Goal: Task Accomplishment & Management: Manage account settings

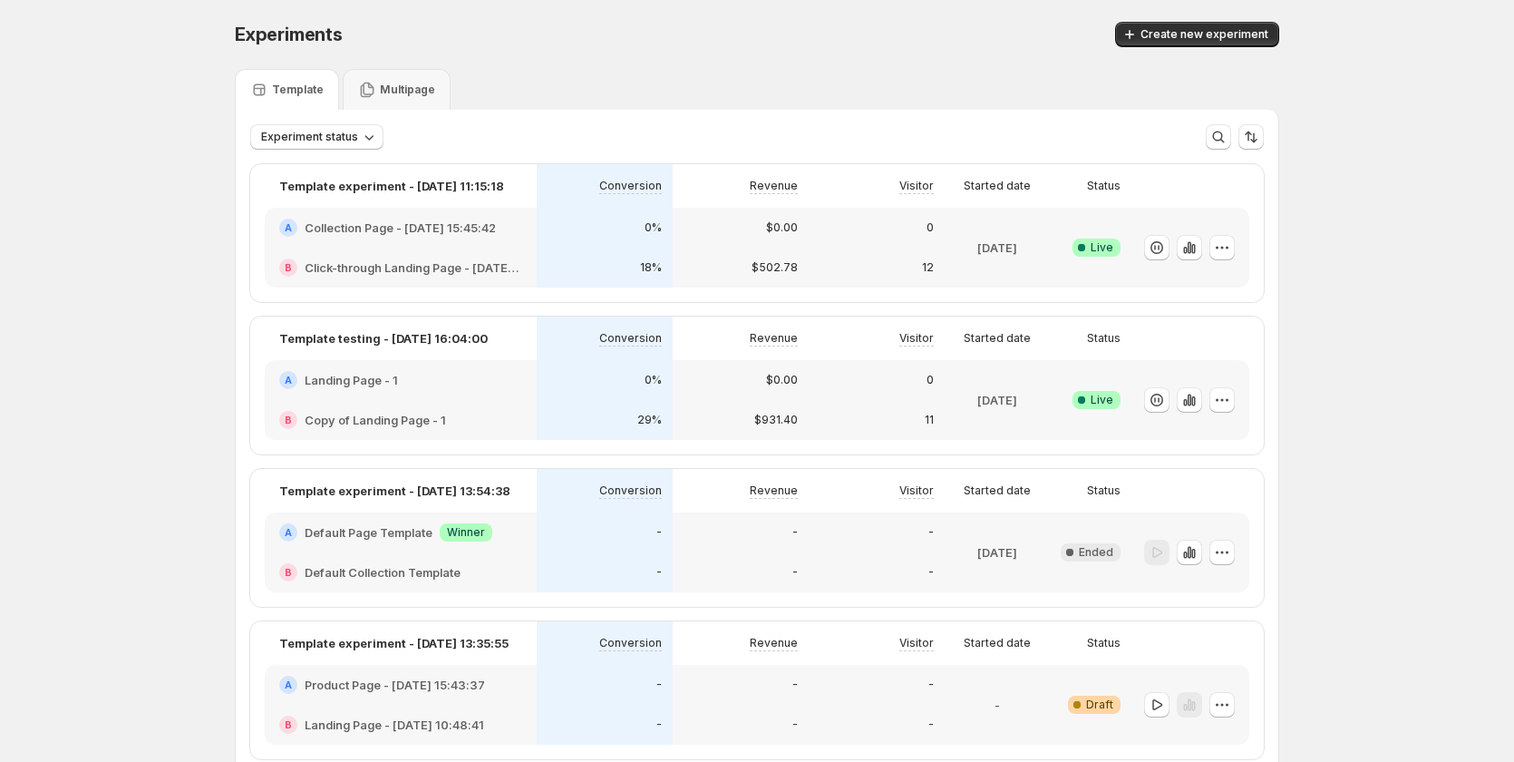
scroll to position [1025, 0]
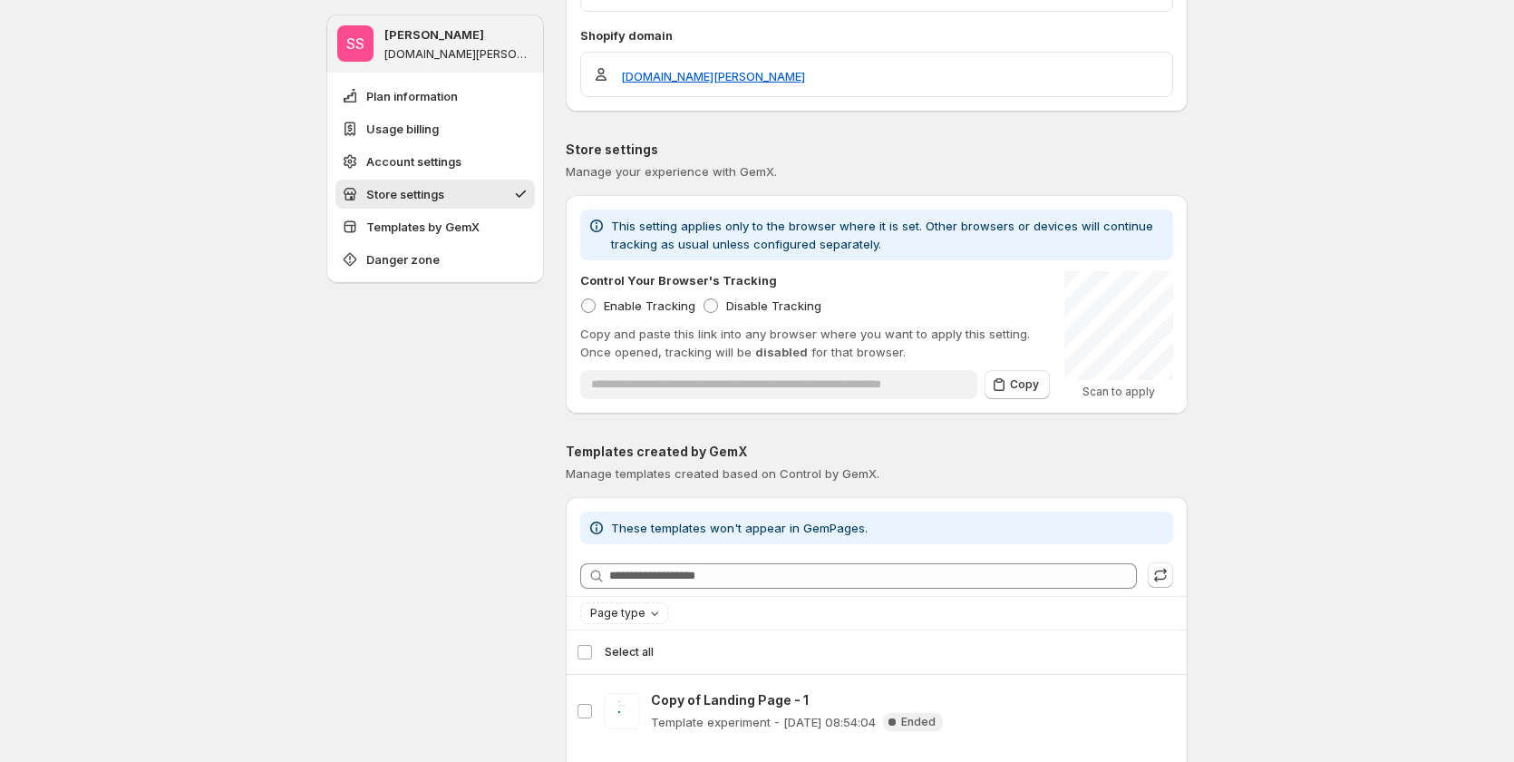
click at [1363, 279] on div "SS Sandy Sandy gemcommerce-sandy-dev.myshopify.com Plan information Usage billi…" at bounding box center [757, 427] width 1514 height 2904
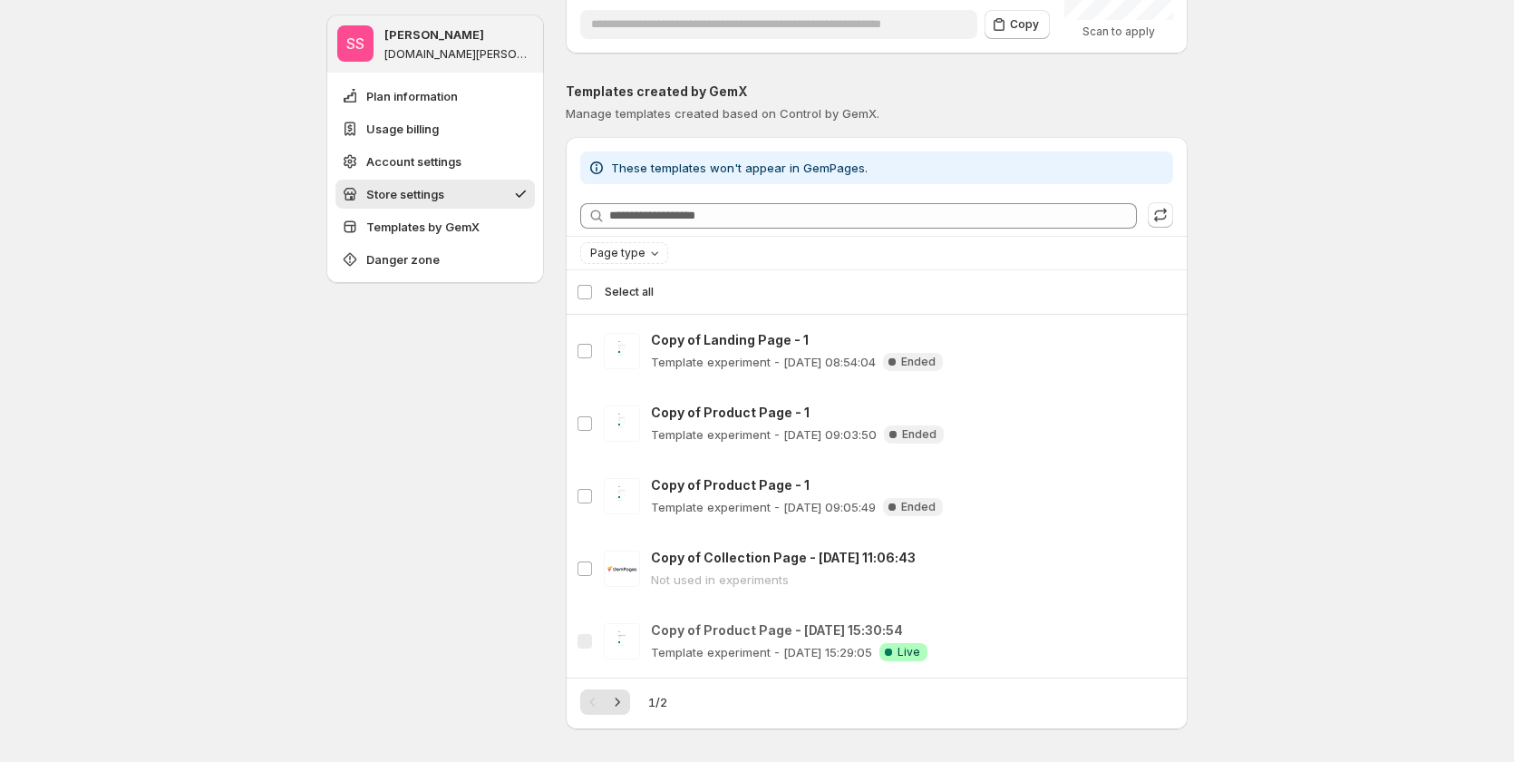
scroll to position [1569, 0]
